Goal: Task Accomplishment & Management: Complete application form

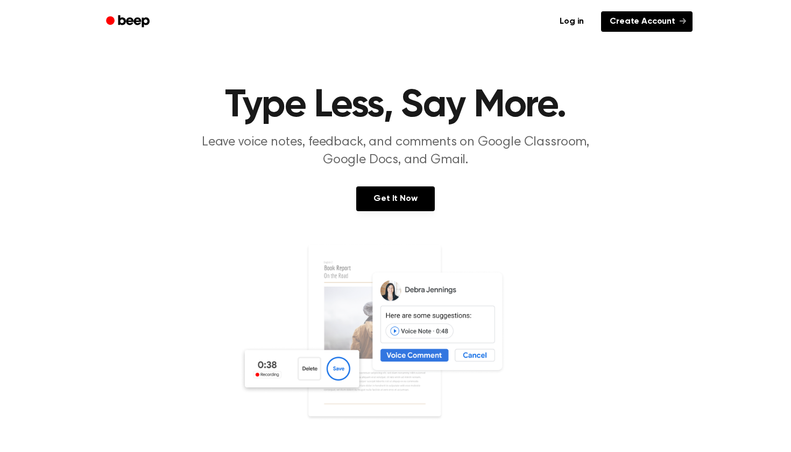
click at [652, 26] on link "Create Account" at bounding box center [646, 21] width 91 height 20
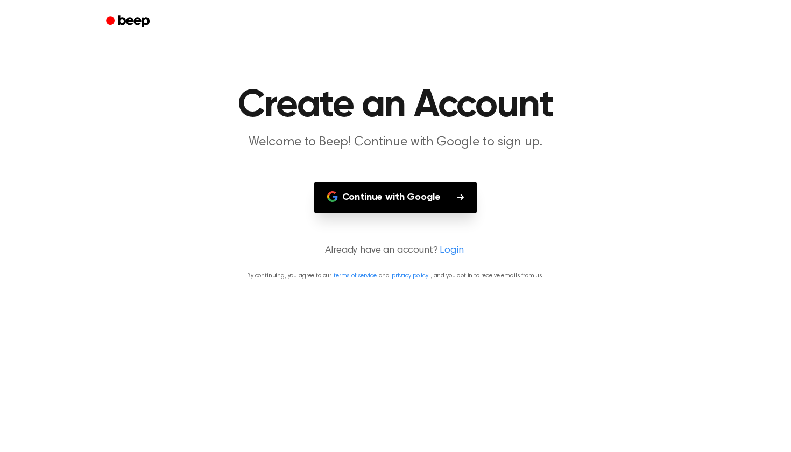
click at [449, 203] on button "Continue with Google" at bounding box center [395, 197] width 163 height 32
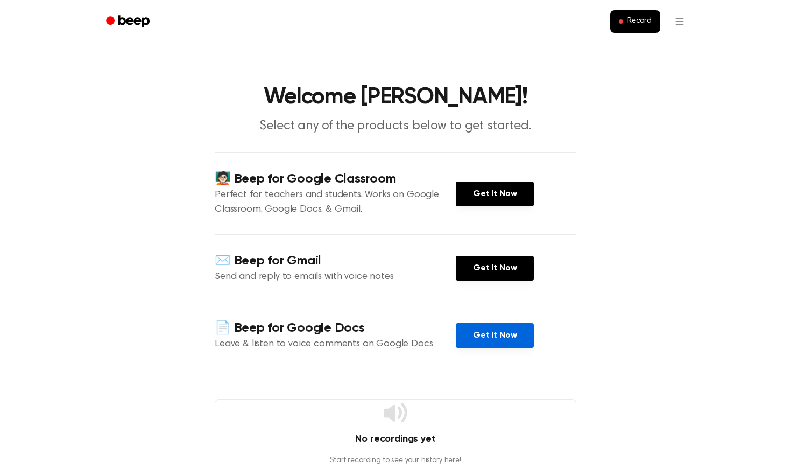
click at [483, 327] on link "Get It Now" at bounding box center [495, 335] width 78 height 25
